Goal: Information Seeking & Learning: Check status

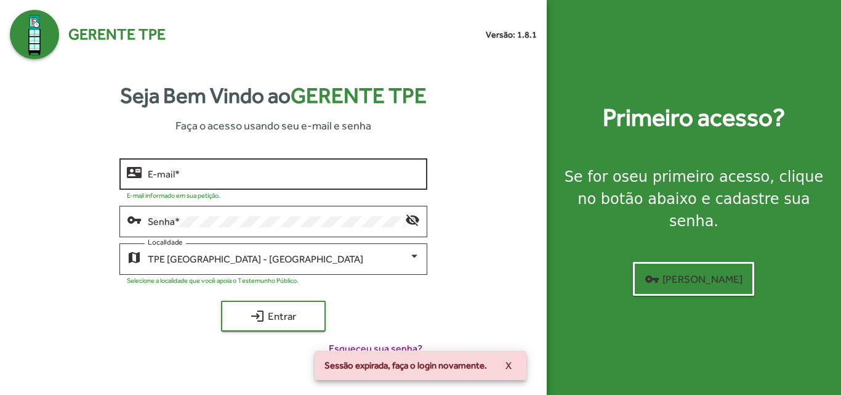
click at [185, 172] on input "E-mail *" at bounding box center [283, 174] width 271 height 11
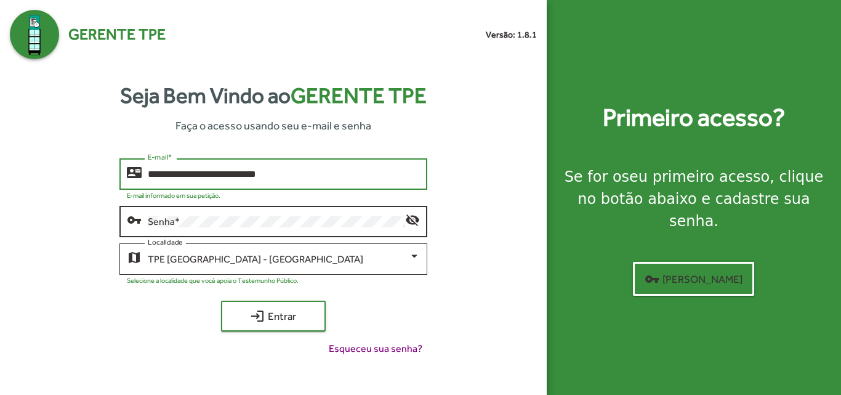
type input "**********"
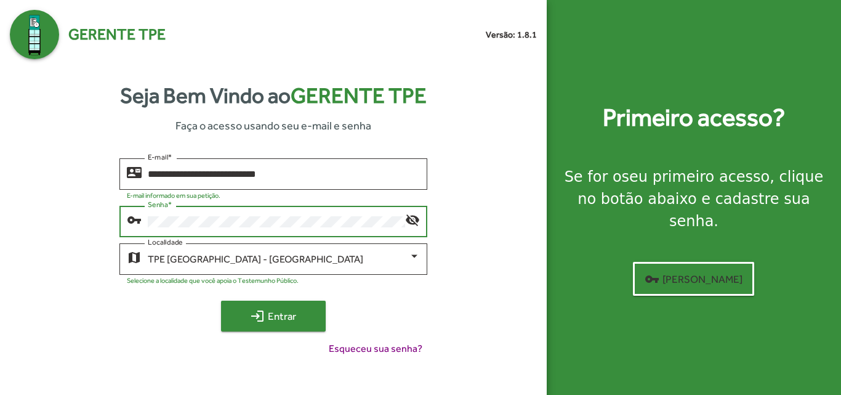
click at [312, 309] on span "login Entrar" at bounding box center [273, 316] width 82 height 22
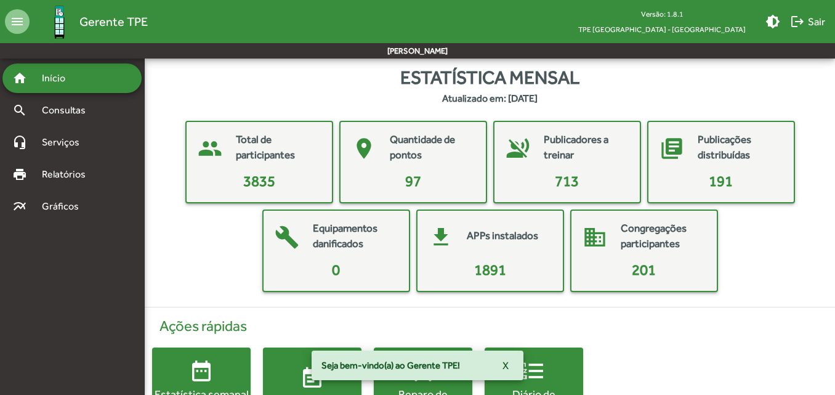
scroll to position [57, 0]
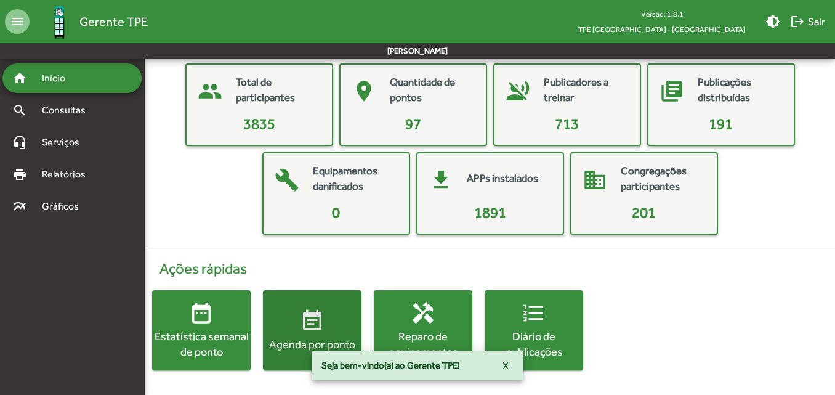
click at [298, 310] on span "event_note Agenda por ponto" at bounding box center [312, 329] width 99 height 43
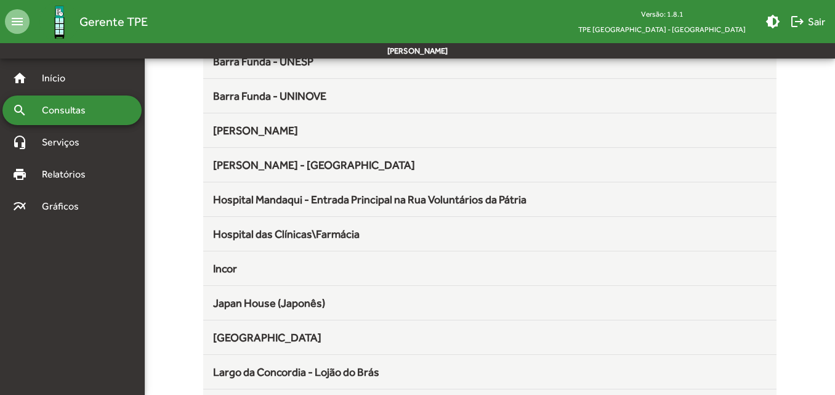
scroll to position [308, 0]
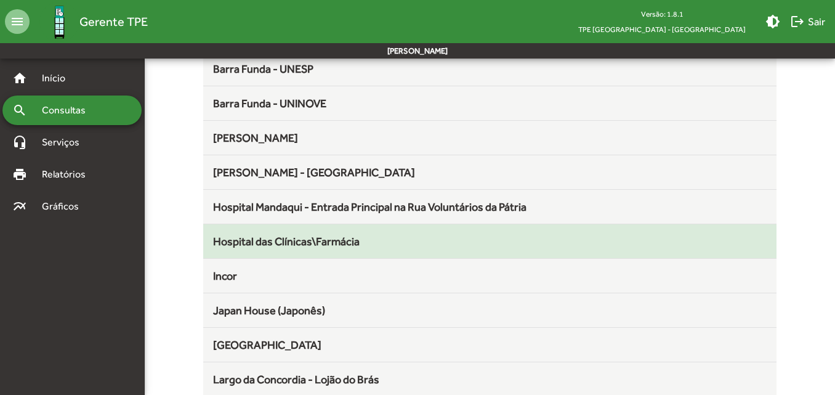
click at [326, 249] on div "Hospital das Clínicas\Farmácia" at bounding box center [489, 241] width 553 height 17
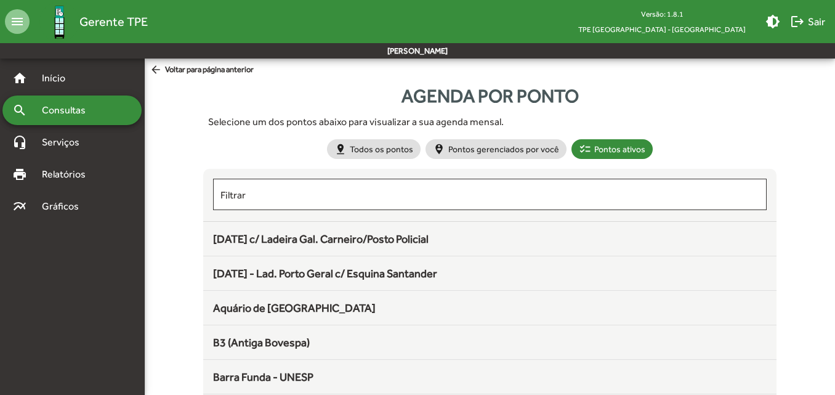
click at [91, 114] on span "Consultas" at bounding box center [67, 110] width 67 height 15
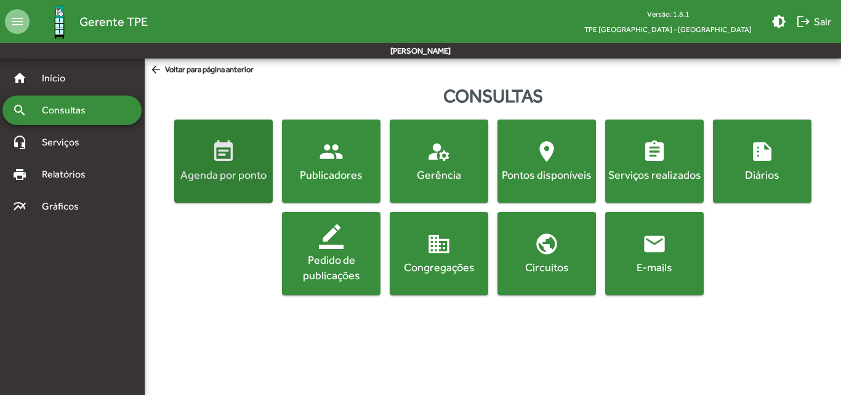
click at [233, 153] on mat-icon "event_note" at bounding box center [223, 151] width 25 height 25
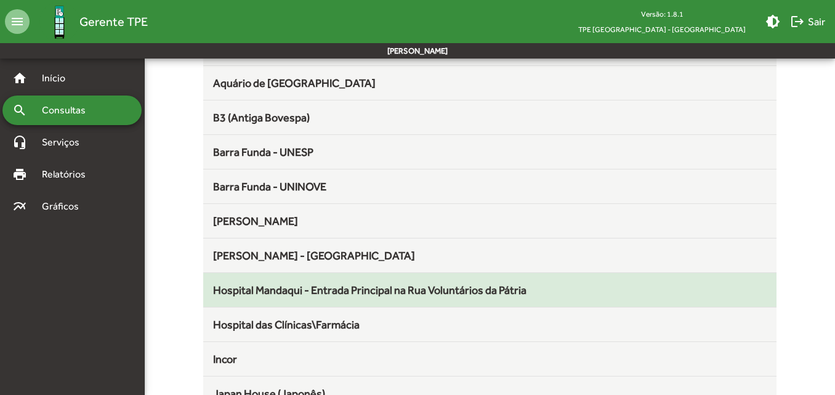
scroll to position [246, 0]
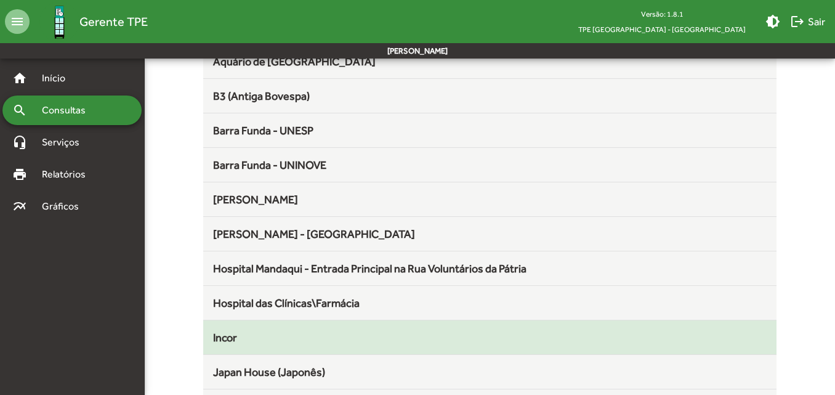
click at [296, 332] on div "Incor" at bounding box center [489, 337] width 553 height 17
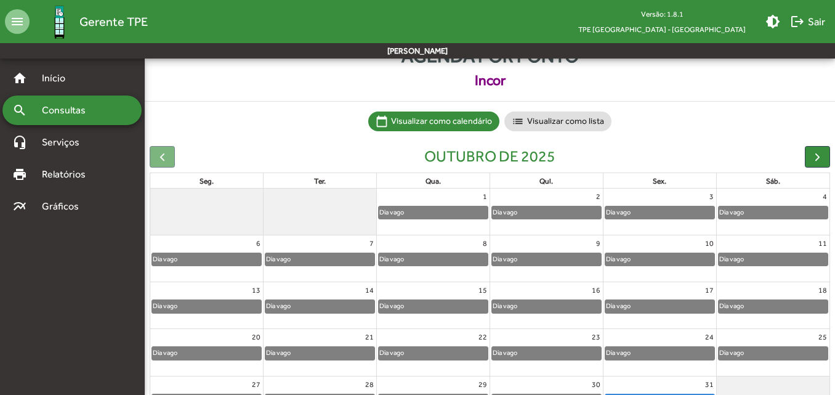
scroll to position [115, 0]
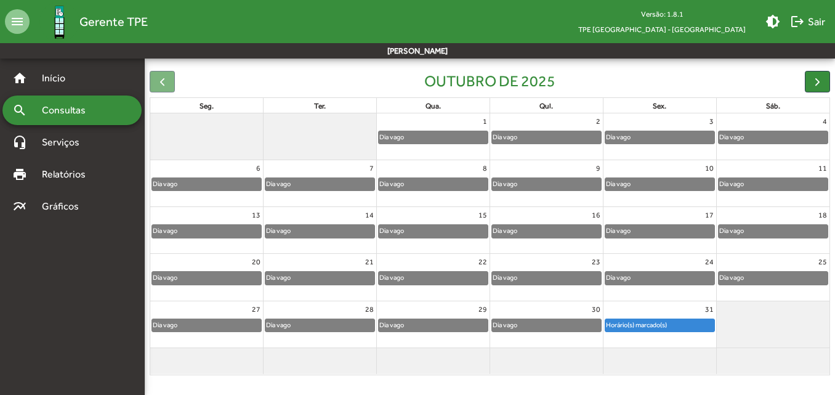
click at [174, 84] on div at bounding box center [162, 82] width 25 height 22
click at [813, 81] on span "button" at bounding box center [817, 81] width 13 height 13
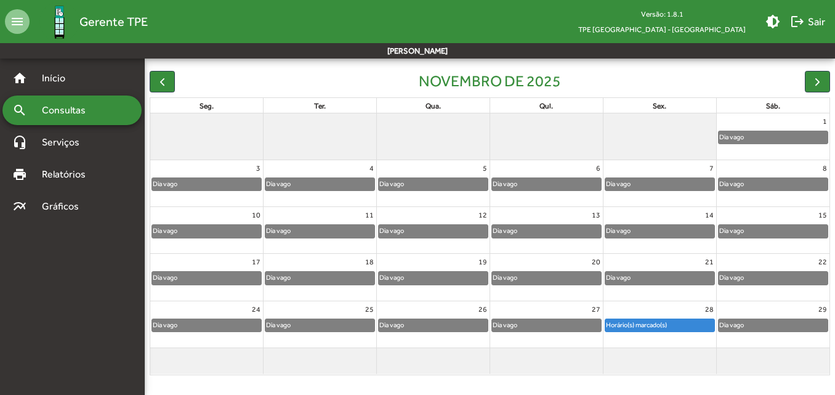
click at [89, 106] on span "Consultas" at bounding box center [67, 110] width 67 height 15
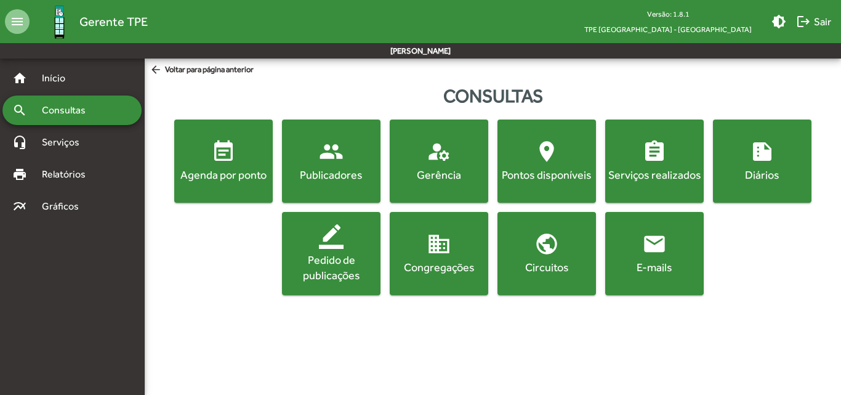
click at [257, 155] on span "event_note Agenda por ponto" at bounding box center [224, 160] width 94 height 43
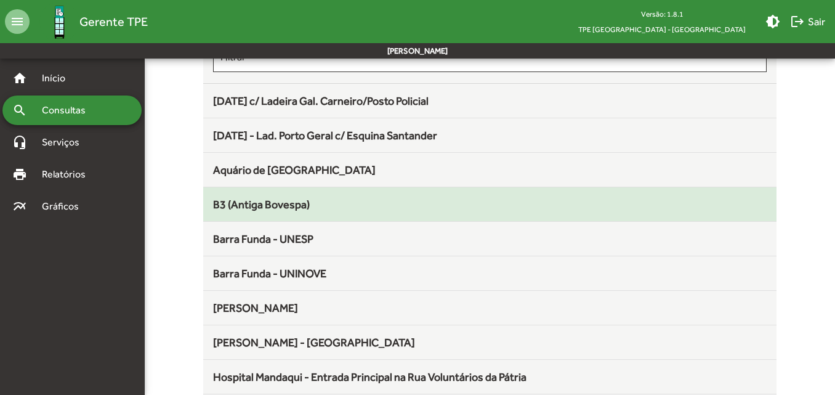
scroll to position [246, 0]
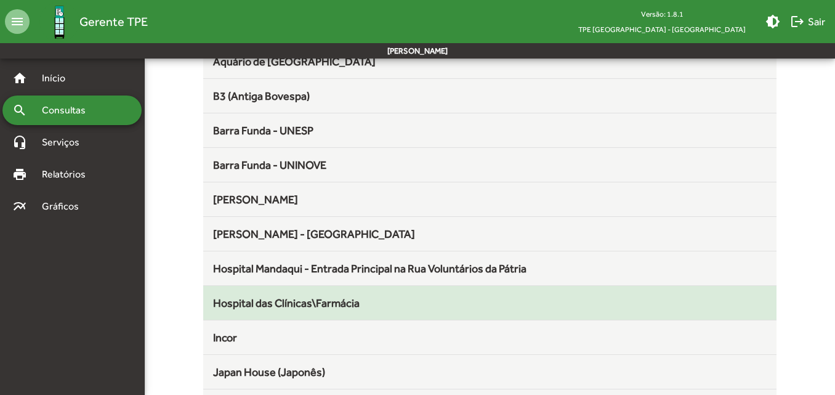
click at [362, 304] on div "Hospital das Clínicas\Farmácia" at bounding box center [489, 302] width 553 height 17
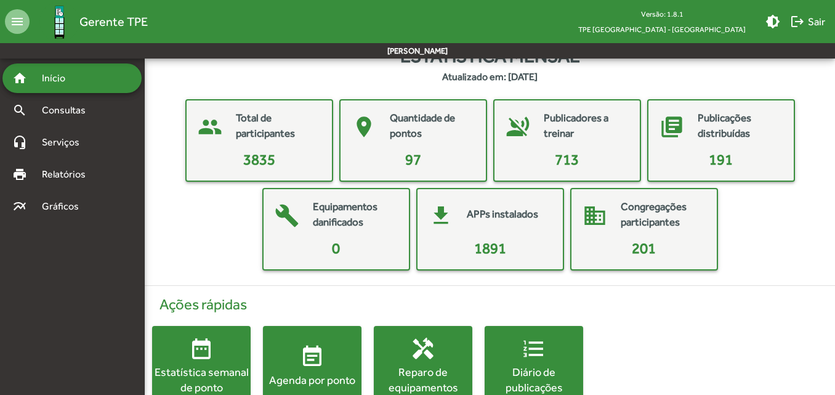
scroll to position [62, 0]
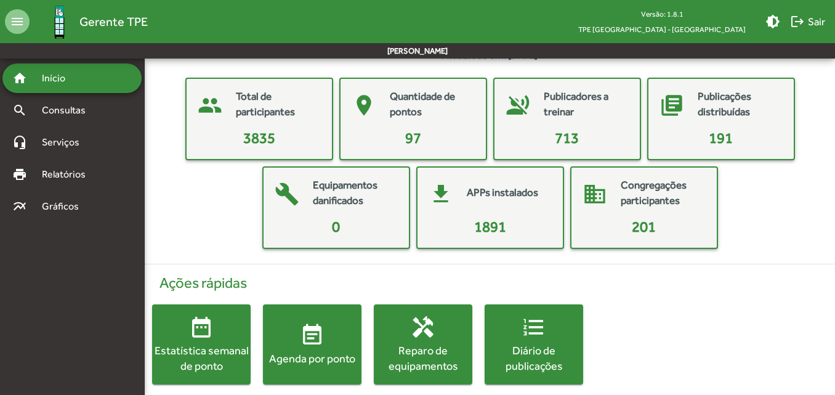
click at [300, 333] on mat-icon "event_note" at bounding box center [312, 335] width 25 height 25
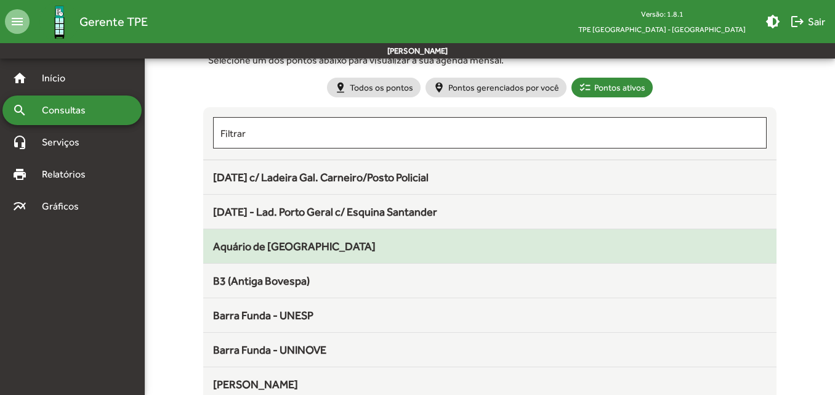
scroll to position [123, 0]
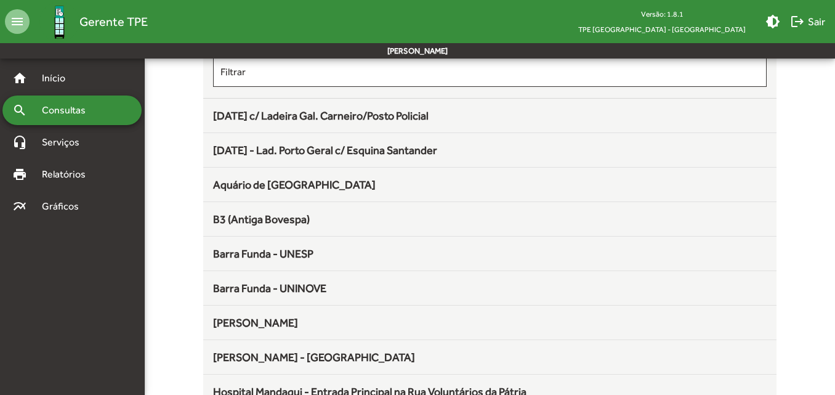
click at [432, 251] on div "Barra Funda - UNESP" at bounding box center [489, 253] width 553 height 17
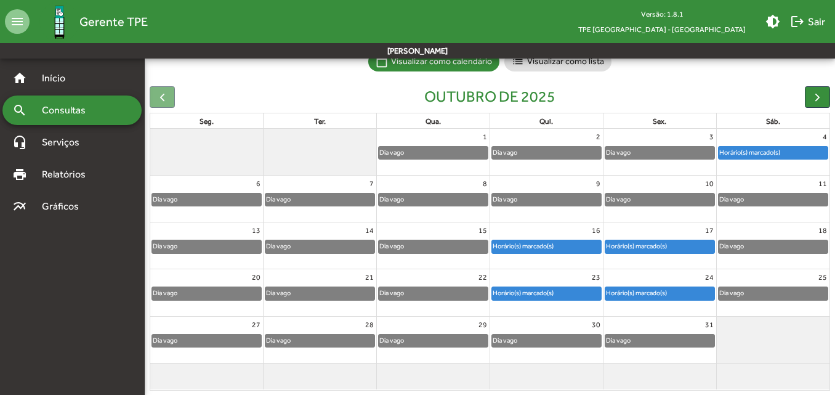
scroll to position [115, 0]
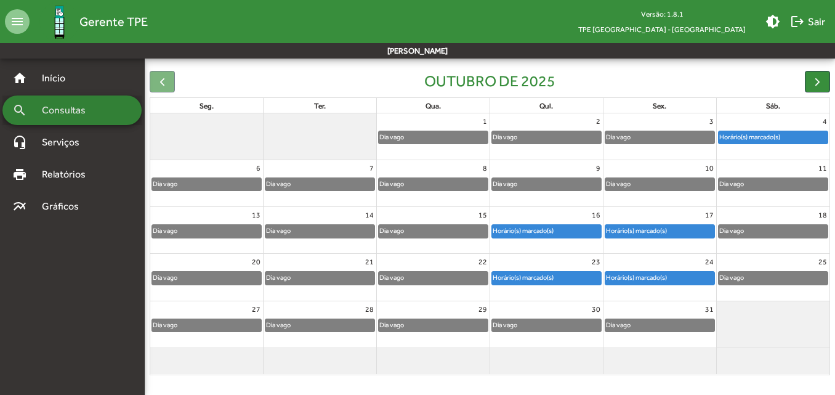
click at [95, 104] on span "Consultas" at bounding box center [67, 110] width 67 height 15
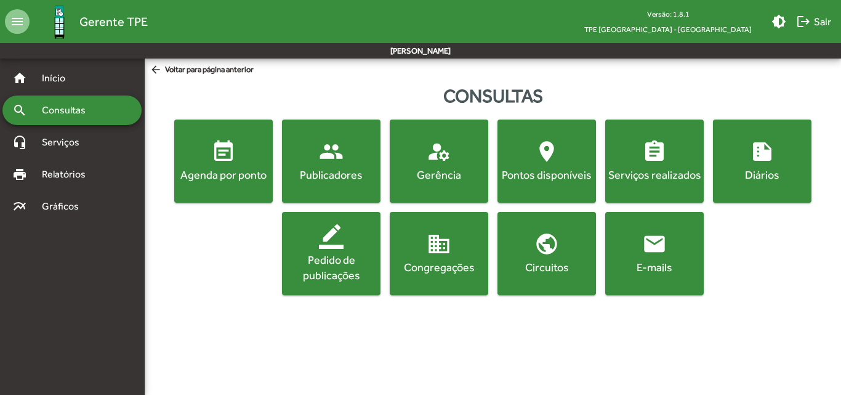
click at [235, 163] on mat-icon "event_note" at bounding box center [223, 151] width 25 height 25
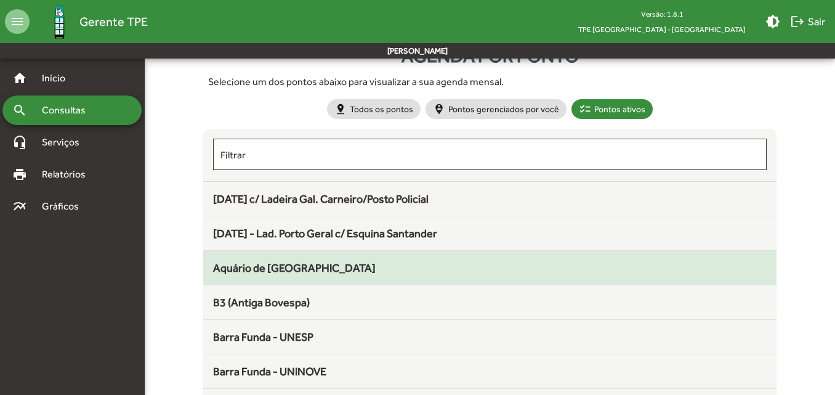
scroll to position [62, 0]
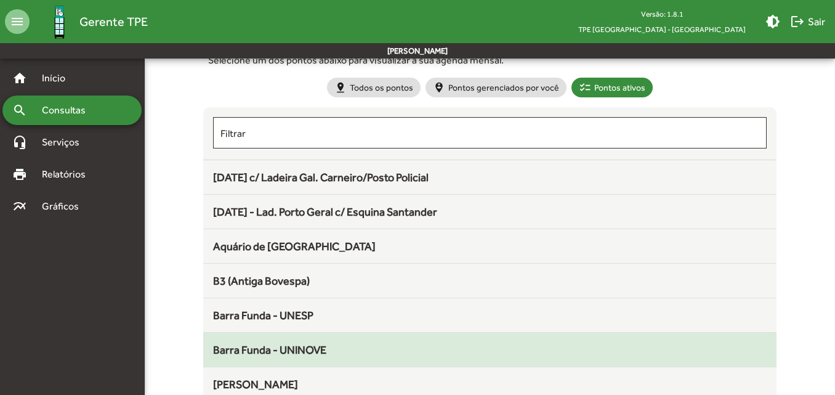
click at [303, 344] on span "Barra Funda - UNINOVE" at bounding box center [269, 349] width 113 height 13
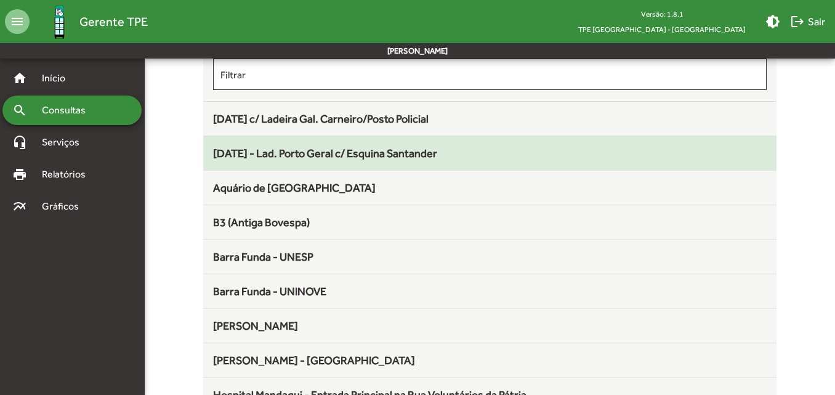
scroll to position [123, 0]
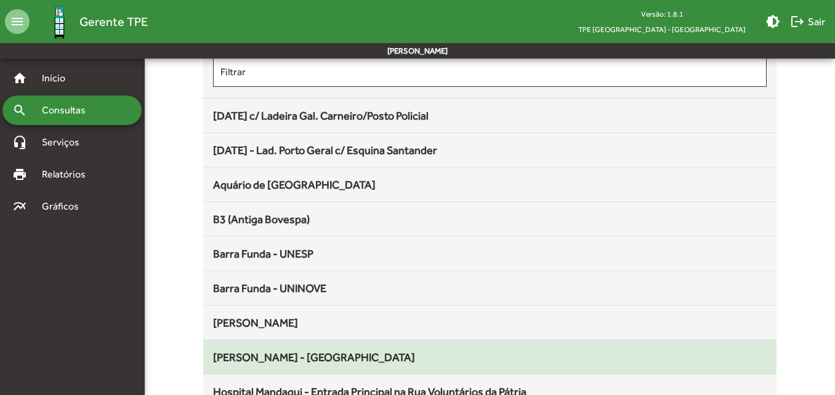
click at [300, 356] on span "[PERSON_NAME] - [GEOGRAPHIC_DATA]" at bounding box center [314, 356] width 202 height 13
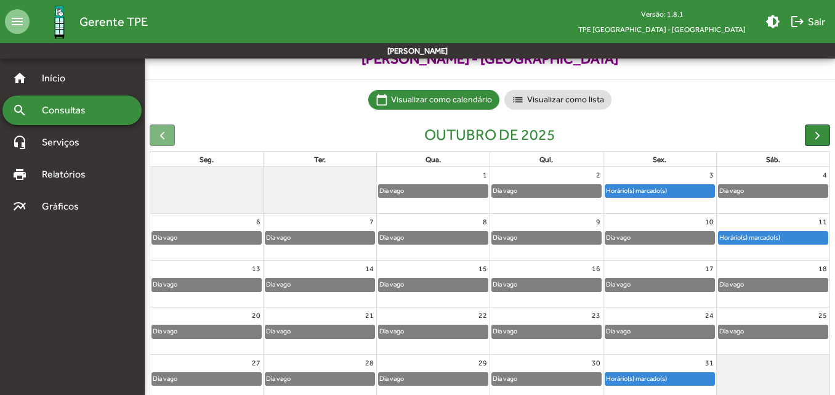
scroll to position [115, 0]
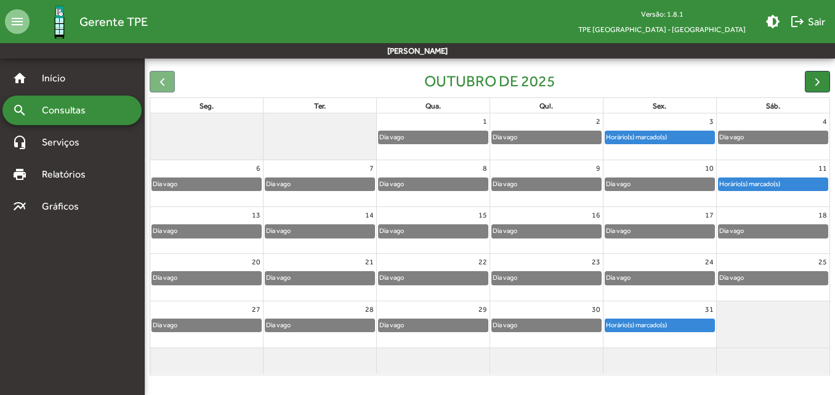
click at [100, 104] on span "Consultas" at bounding box center [67, 110] width 67 height 15
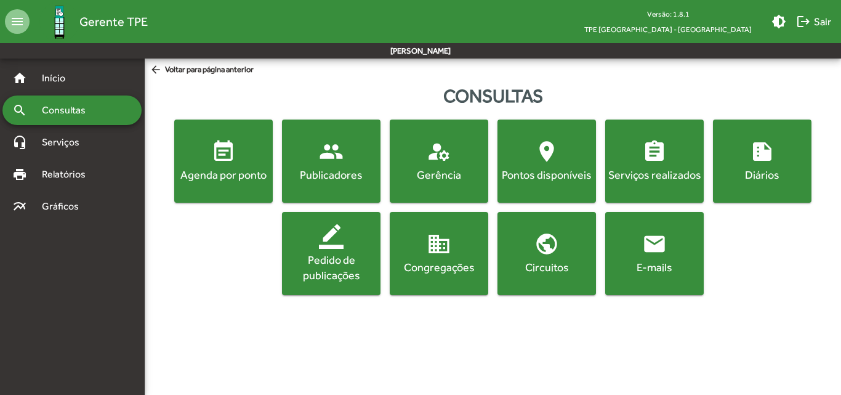
click at [191, 139] on span "event_note Agenda por ponto" at bounding box center [224, 160] width 94 height 43
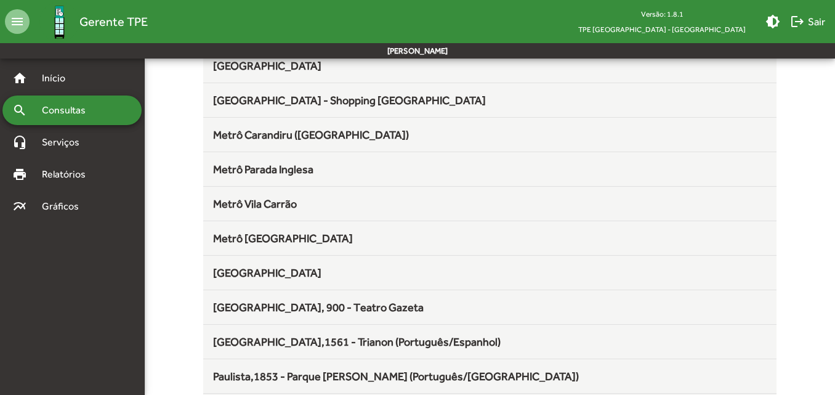
scroll to position [677, 0]
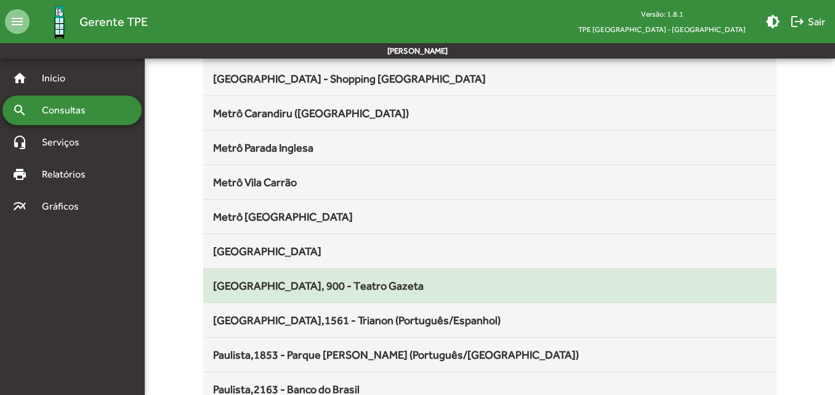
click at [336, 289] on span "[GEOGRAPHIC_DATA], 900 - Teatro Gazeta" at bounding box center [318, 285] width 211 height 13
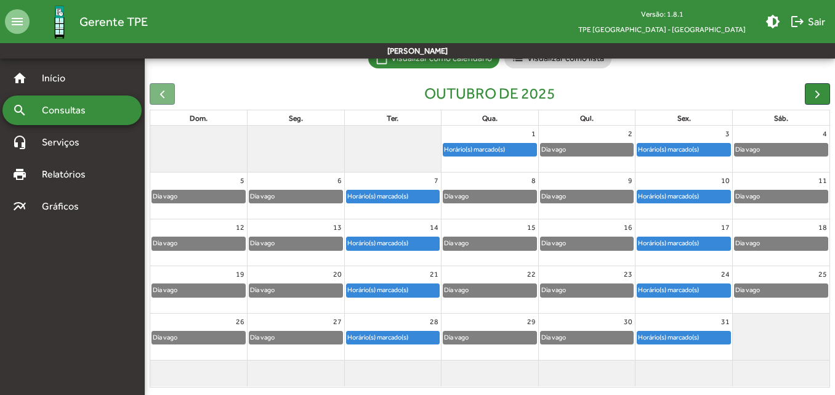
scroll to position [115, 0]
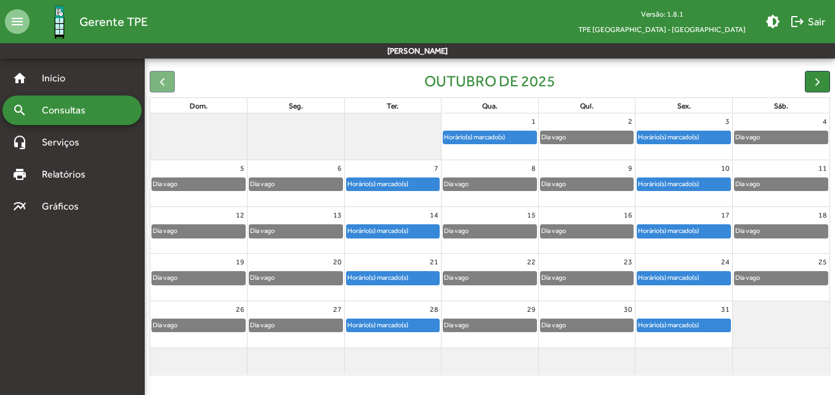
click at [165, 82] on div at bounding box center [162, 82] width 25 height 22
click at [85, 113] on span "Consultas" at bounding box center [67, 110] width 67 height 15
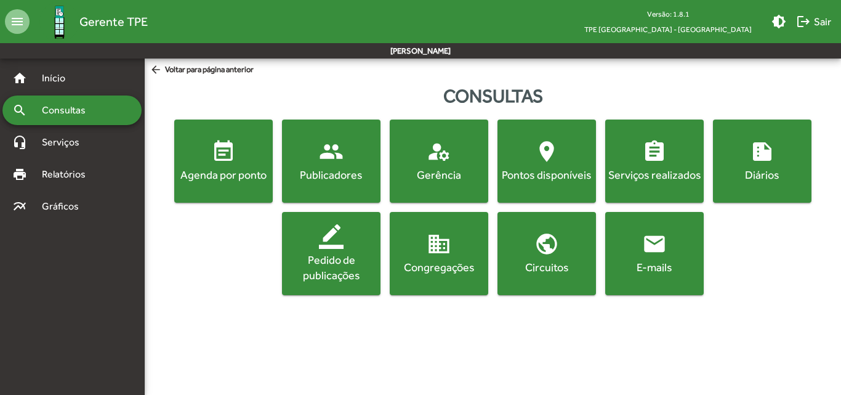
click at [249, 165] on span "event_note Agenda por ponto" at bounding box center [224, 160] width 94 height 43
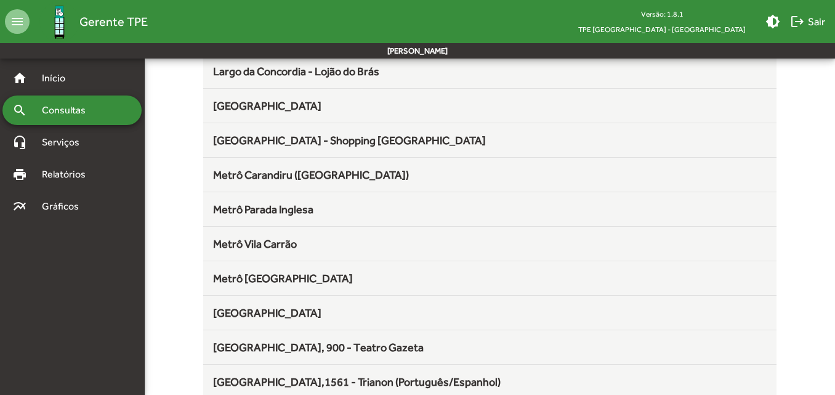
scroll to position [800, 0]
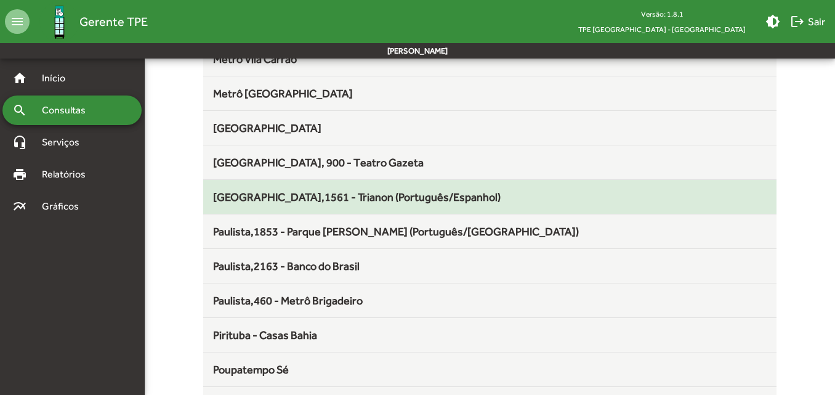
click at [337, 195] on span "[GEOGRAPHIC_DATA],1561 - Trianon (Português/Espanhol)" at bounding box center [357, 196] width 288 height 13
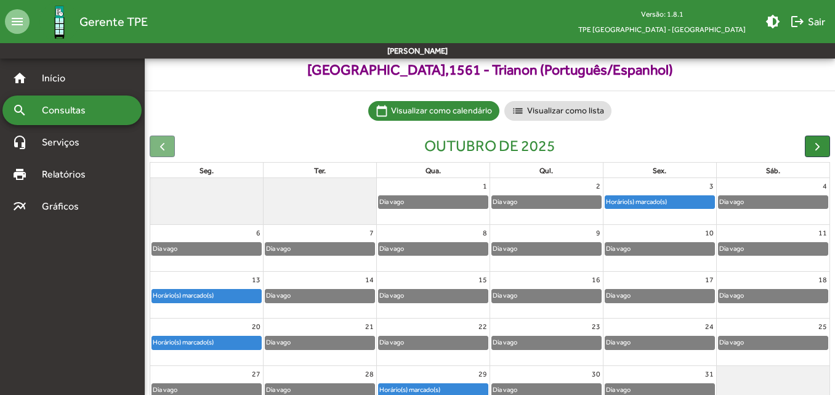
scroll to position [115, 0]
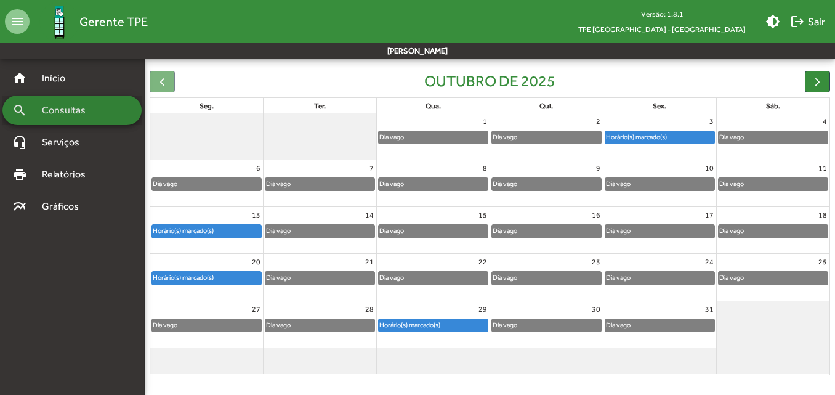
click at [83, 105] on span "Consultas" at bounding box center [67, 110] width 67 height 15
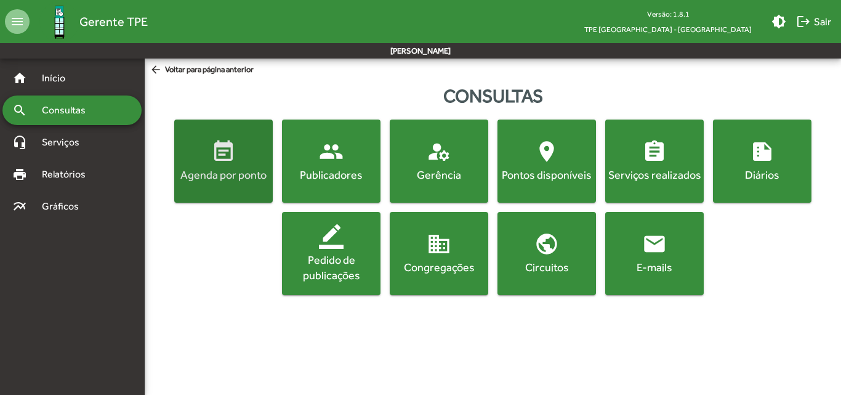
click at [233, 156] on mat-icon "event_note" at bounding box center [223, 151] width 25 height 25
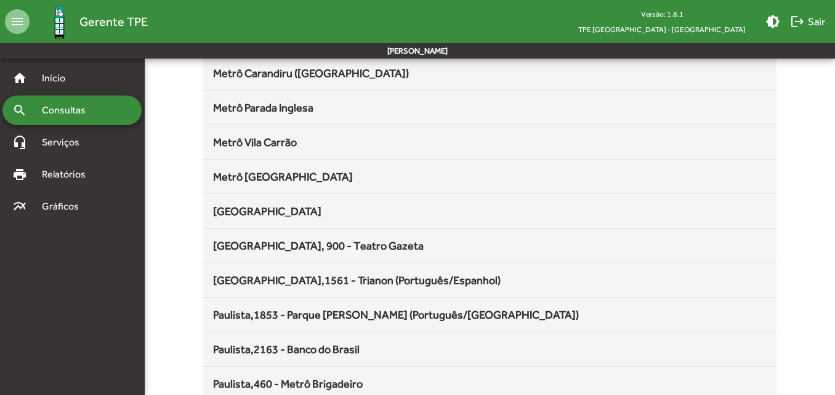
scroll to position [739, 0]
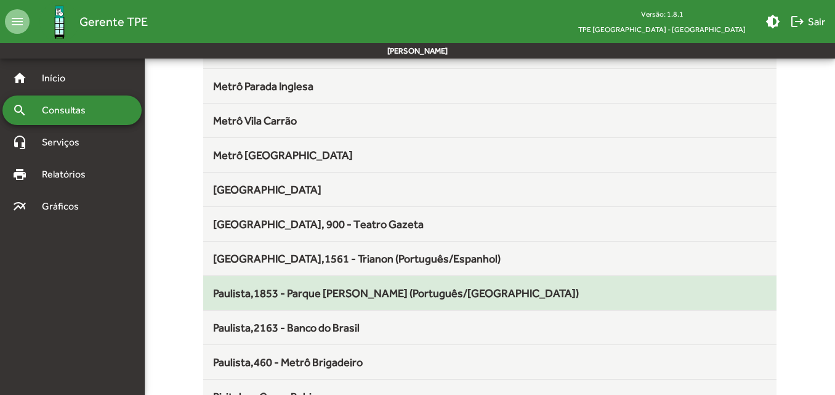
click at [379, 286] on span "Paulista,1853 - Parque [PERSON_NAME] (Português/[GEOGRAPHIC_DATA])" at bounding box center [396, 292] width 366 height 13
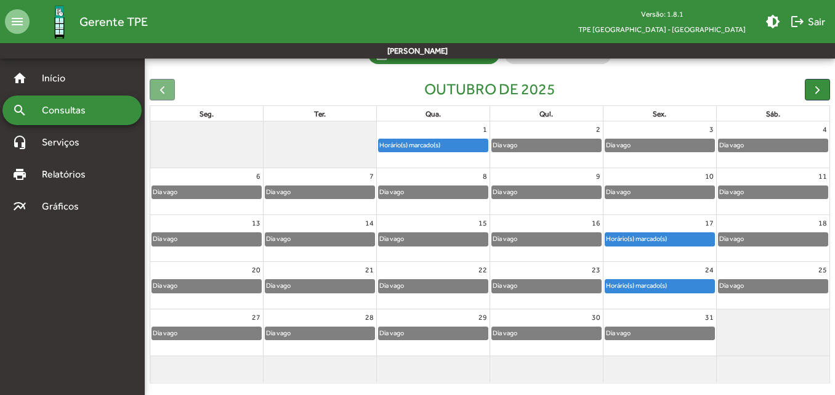
scroll to position [115, 0]
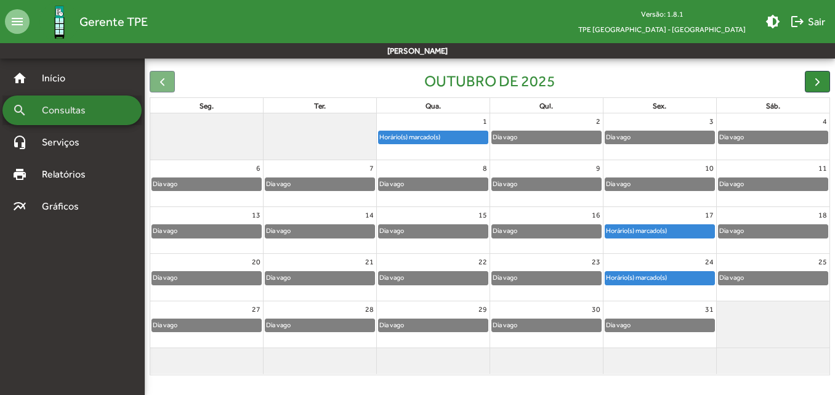
click at [66, 105] on span "Consultas" at bounding box center [67, 110] width 67 height 15
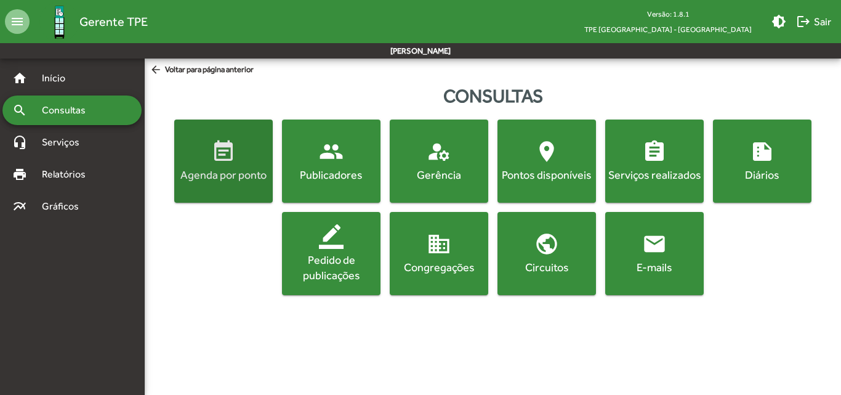
click at [192, 152] on span "event_note Agenda por ponto" at bounding box center [224, 160] width 94 height 43
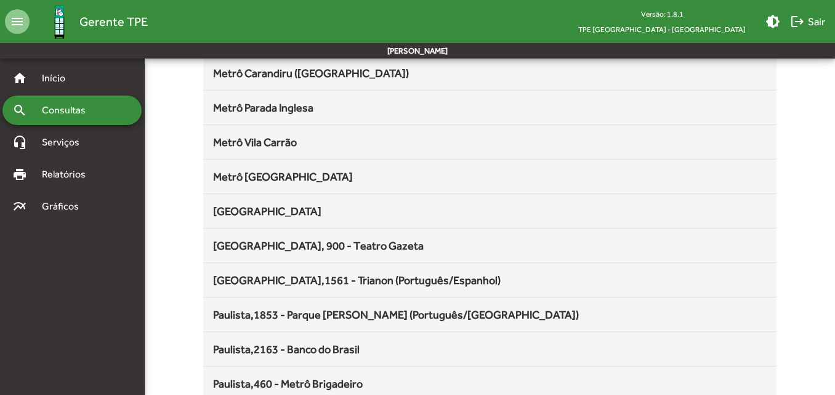
scroll to position [739, 0]
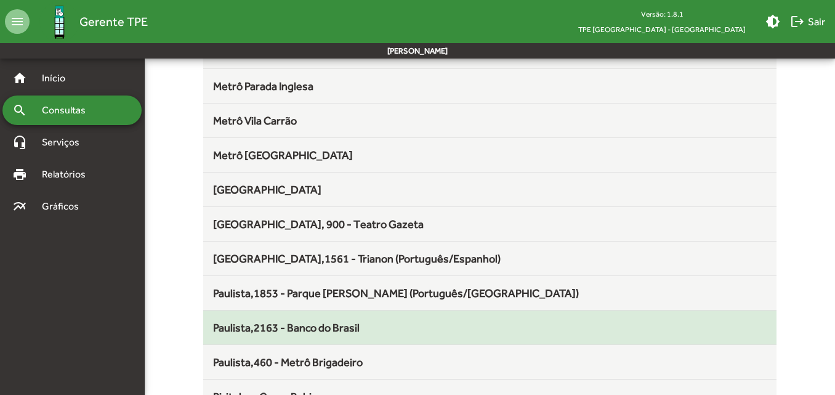
click at [344, 328] on span "Paulista,2163 - Banco do Brasil" at bounding box center [286, 327] width 147 height 13
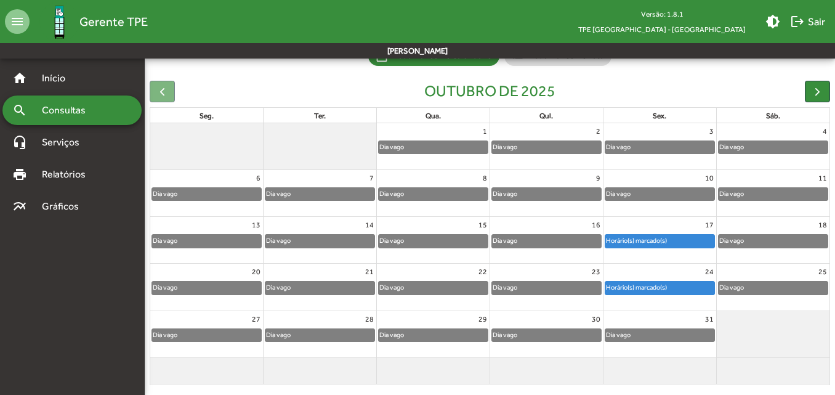
scroll to position [115, 0]
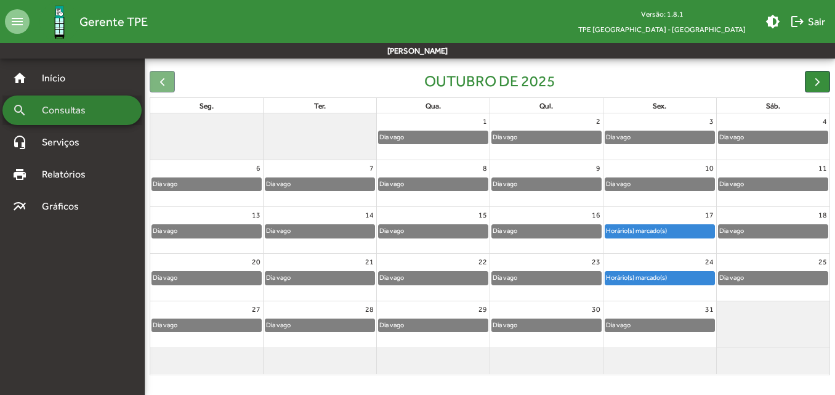
click at [82, 100] on div "search Consultas" at bounding box center [71, 110] width 139 height 30
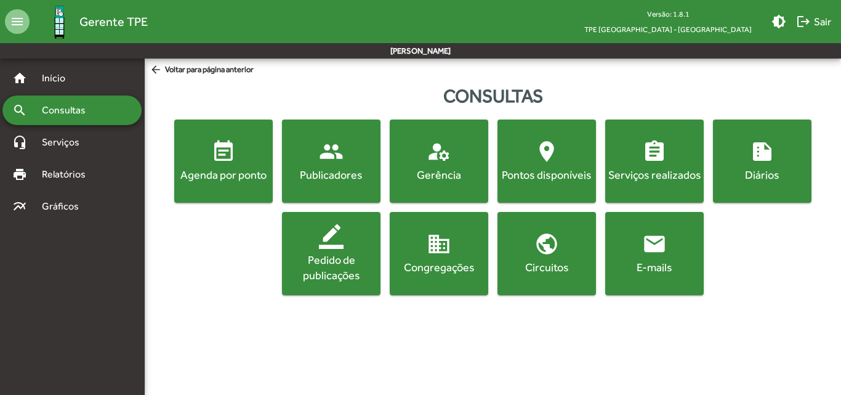
click at [220, 158] on mat-icon "event_note" at bounding box center [223, 151] width 25 height 25
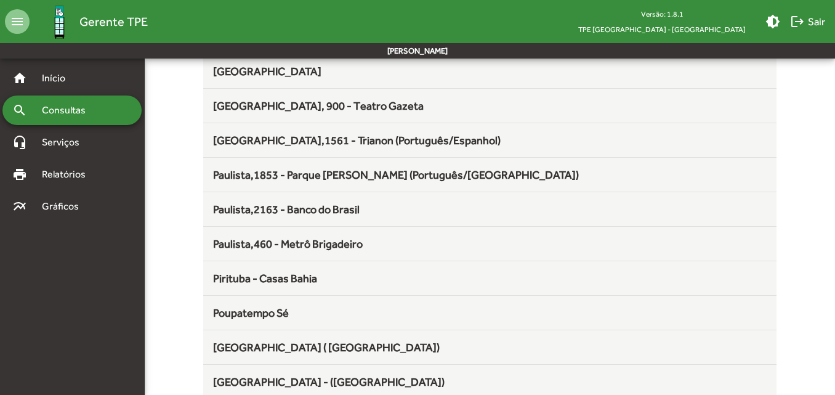
scroll to position [862, 0]
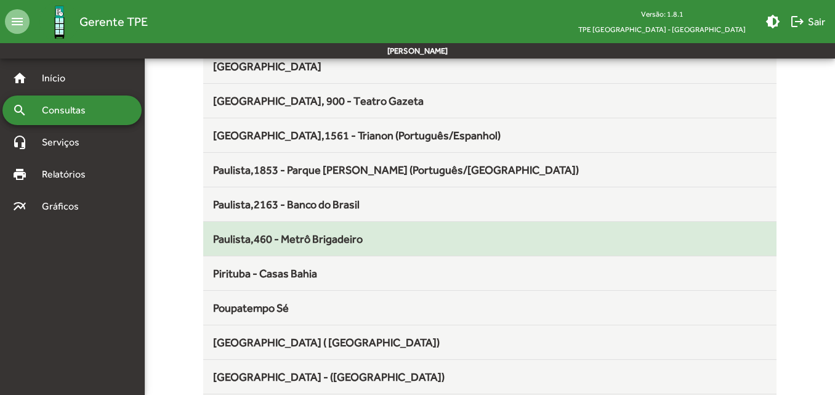
click at [313, 243] on span "Paulista,460 - Metrô Brigadeiro" at bounding box center [288, 238] width 150 height 13
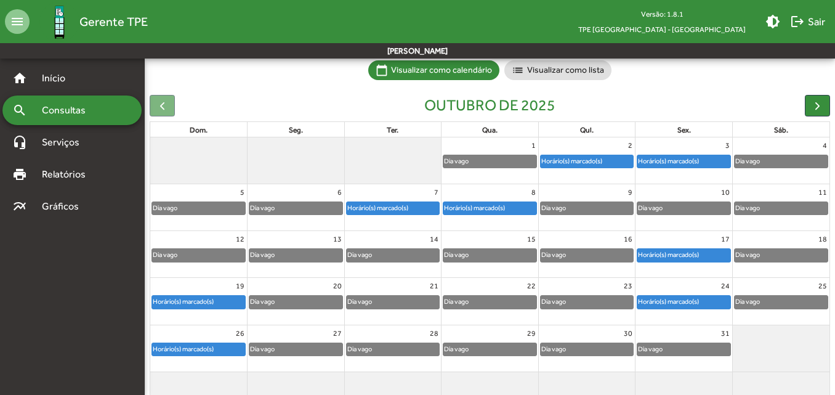
scroll to position [115, 0]
